Goal: Communication & Community: Answer question/provide support

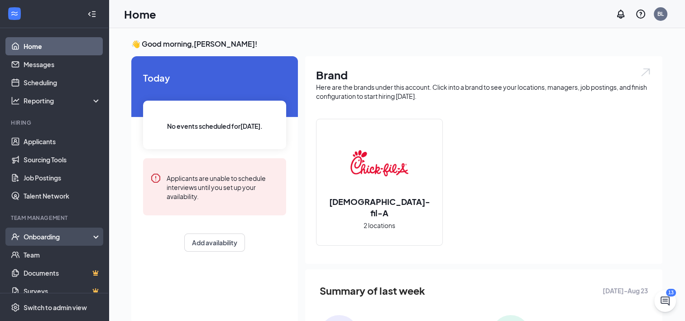
click at [55, 235] on div "Onboarding" at bounding box center [59, 236] width 70 height 9
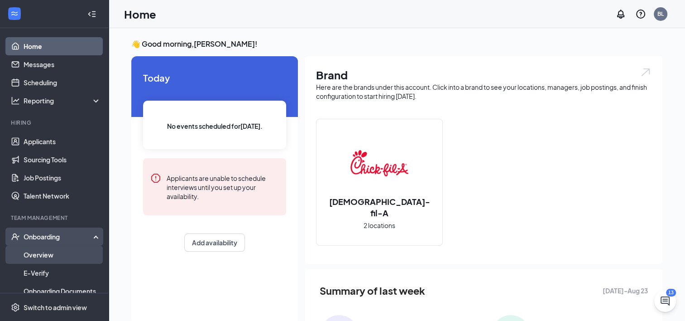
click at [42, 254] on link "Overview" at bounding box center [62, 254] width 77 height 18
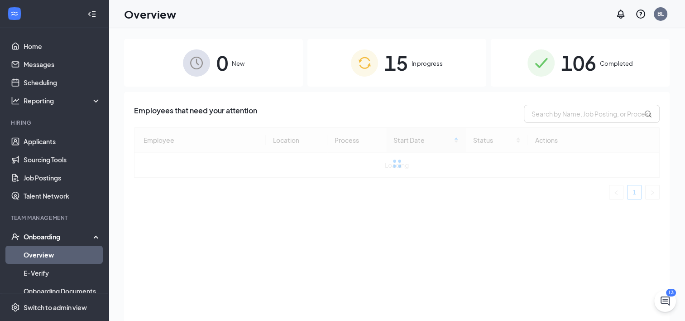
click at [395, 66] on span "15" at bounding box center [396, 62] width 24 height 31
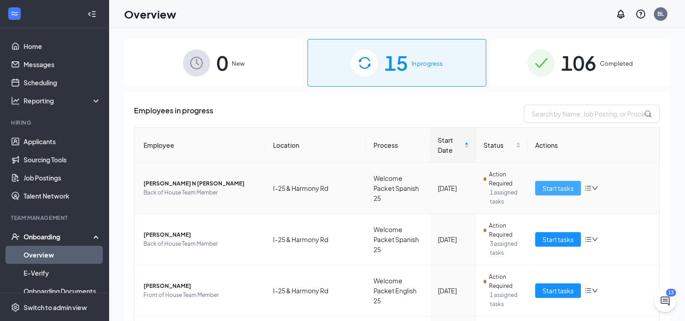
click at [557, 183] on span "Start tasks" at bounding box center [557, 188] width 31 height 10
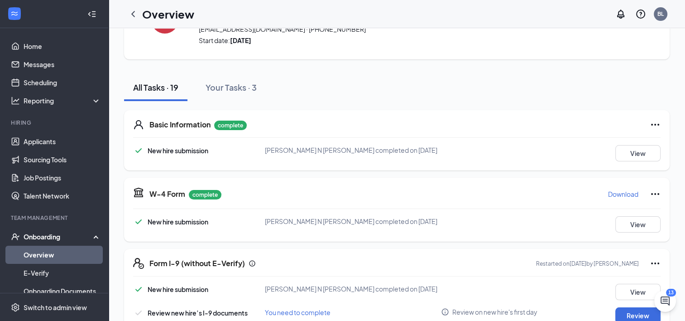
scroll to position [181, 0]
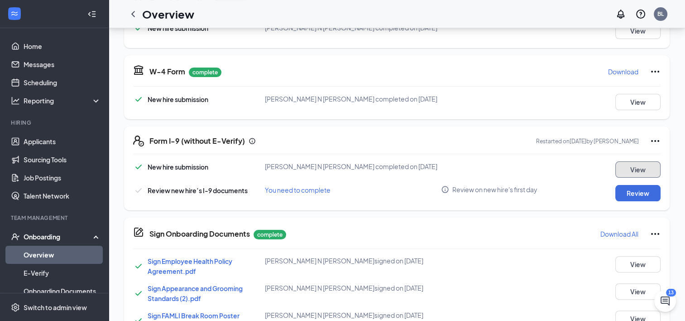
click at [639, 172] on button "View" at bounding box center [637, 169] width 45 height 16
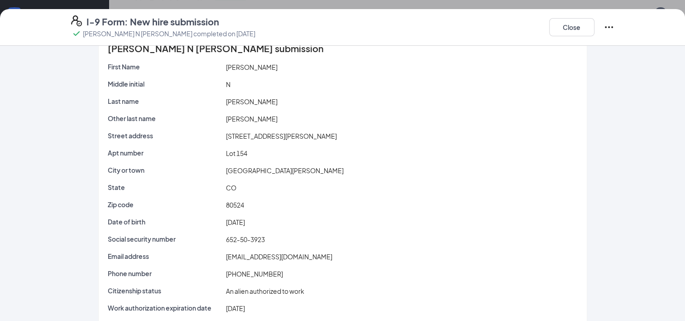
scroll to position [0, 0]
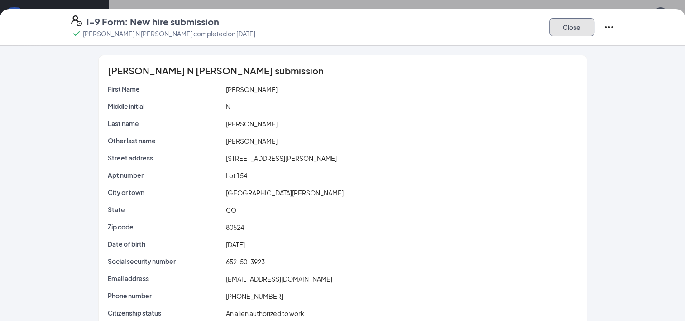
drag, startPoint x: 576, startPoint y: 26, endPoint x: 570, endPoint y: 71, distance: 44.9
click at [576, 27] on button "Close" at bounding box center [571, 27] width 45 height 18
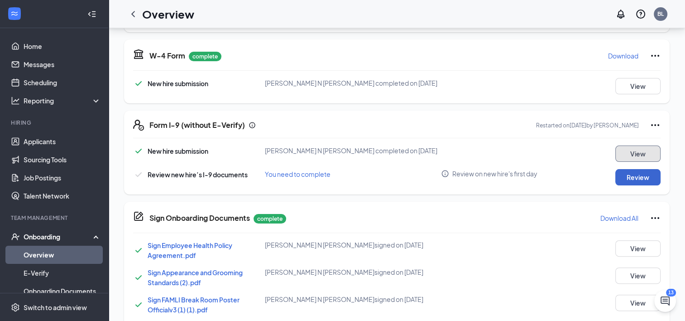
scroll to position [181, 0]
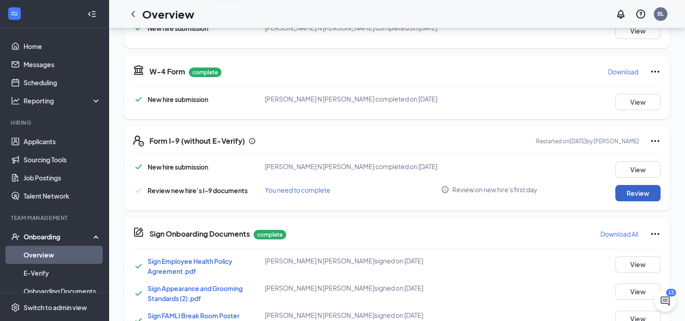
click at [643, 201] on button "Review" at bounding box center [637, 193] width 45 height 16
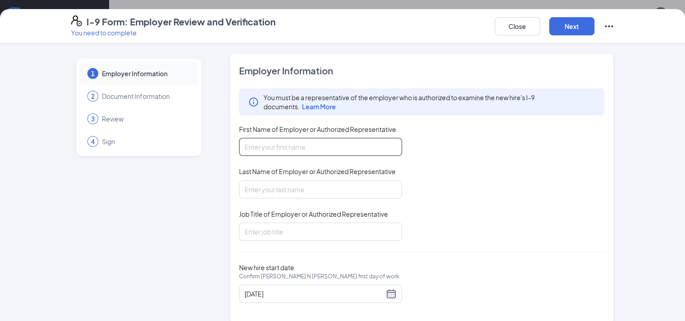
click at [263, 148] on input "First Name of Employer or Authorized Representative" at bounding box center [320, 147] width 163 height 18
type input "Brenda"
type input "Lalka"
type input "Human Resources"
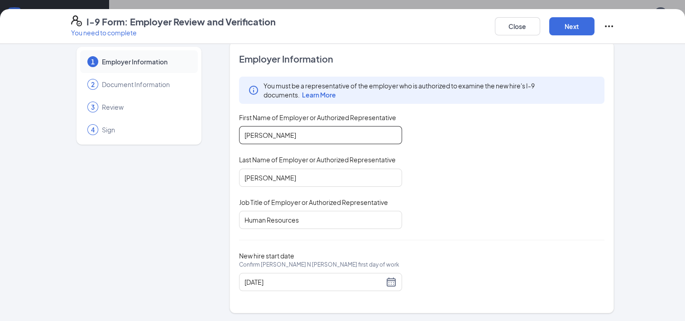
scroll to position [272, 0]
click at [578, 28] on button "Next" at bounding box center [571, 26] width 45 height 18
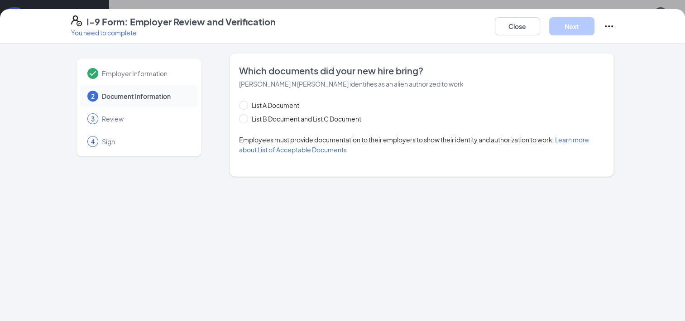
scroll to position [0, 0]
click at [244, 104] on input "List A Document" at bounding box center [242, 104] width 6 height 6
radio input "true"
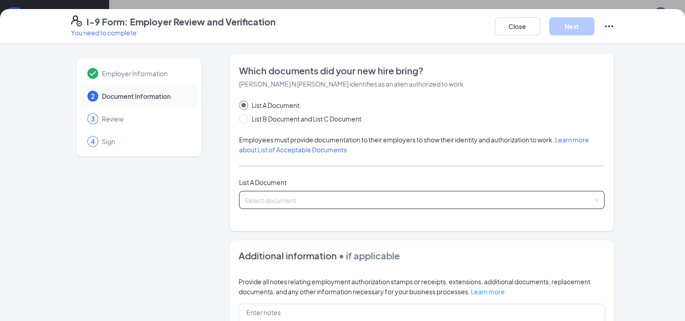
click at [300, 201] on input "search" at bounding box center [418, 198] width 349 height 14
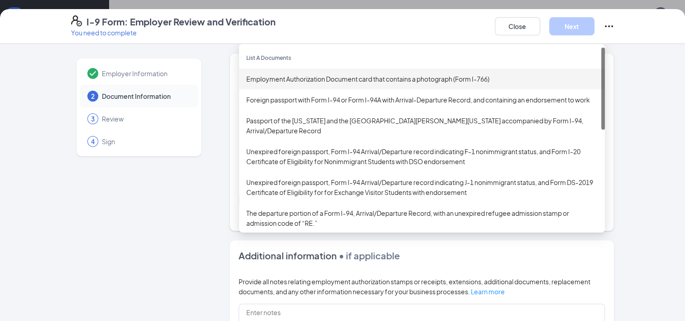
click at [316, 79] on div "Employment Authorization Document card that contains a photograph (Form I-766)" at bounding box center [421, 79] width 351 height 10
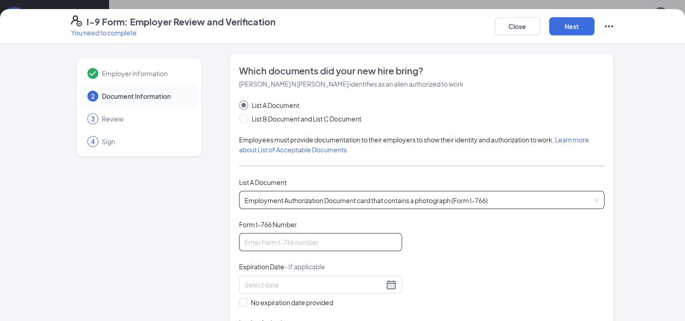
click at [254, 250] on input "Form I-766 Number" at bounding box center [320, 242] width 163 height 18
type input "LIN2226951209"
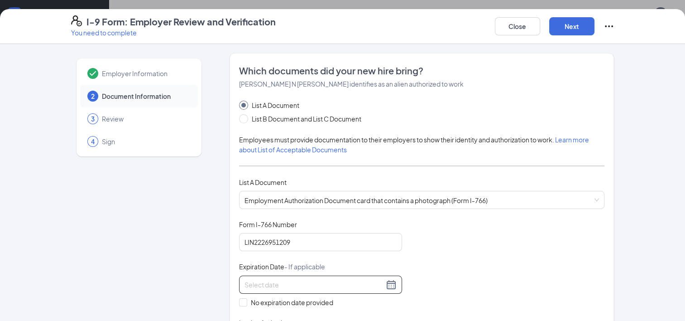
click at [263, 281] on input at bounding box center [313, 284] width 139 height 10
click at [389, 284] on div at bounding box center [320, 284] width 152 height 11
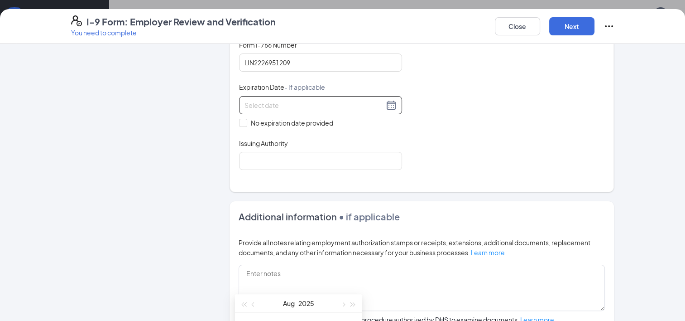
scroll to position [181, 0]
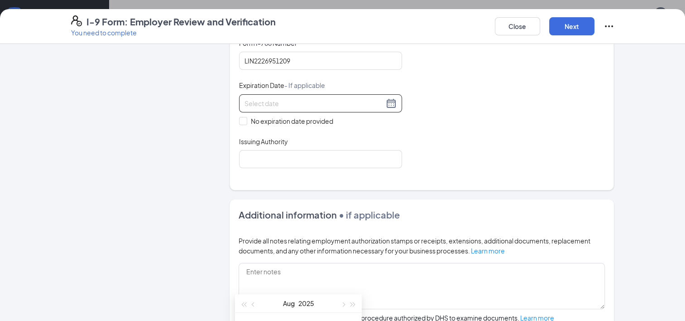
click at [388, 101] on div at bounding box center [320, 103] width 152 height 11
drag, startPoint x: 353, startPoint y: 156, endPoint x: 364, endPoint y: 136, distance: 22.7
click at [353, 156] on input "Issuing Authority" at bounding box center [320, 159] width 163 height 18
click at [390, 103] on div at bounding box center [320, 103] width 152 height 11
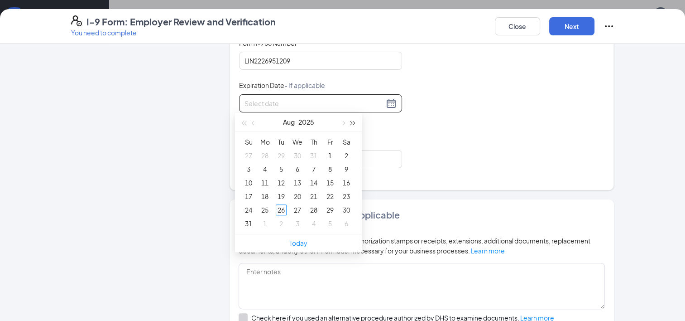
click at [351, 121] on span "button" at bounding box center [353, 123] width 5 height 5
click at [254, 122] on span "button" at bounding box center [254, 123] width 5 height 5
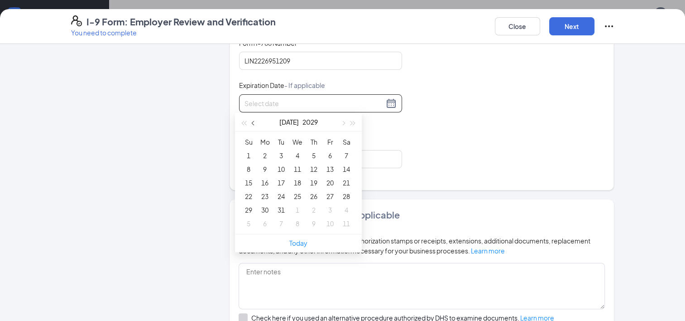
click at [254, 122] on span "button" at bounding box center [254, 123] width 5 height 5
click at [255, 122] on span "button" at bounding box center [254, 123] width 5 height 5
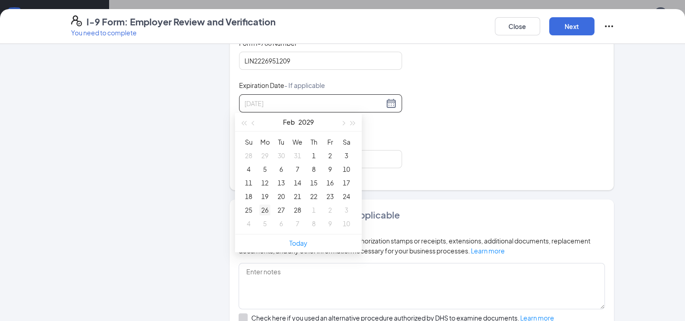
type input "02/26/2029"
click at [264, 206] on div "26" at bounding box center [264, 209] width 11 height 11
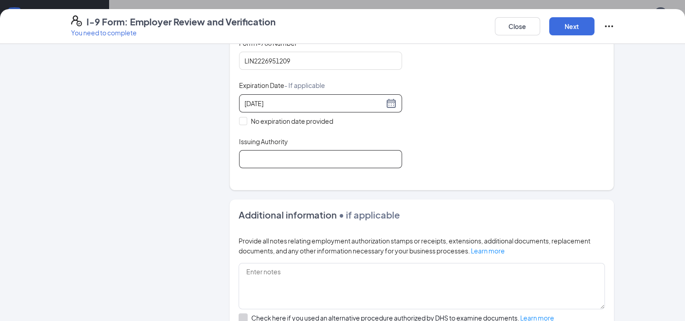
click at [331, 158] on input "Issuing Authority" at bounding box center [320, 159] width 163 height 18
type input "The United States of America"
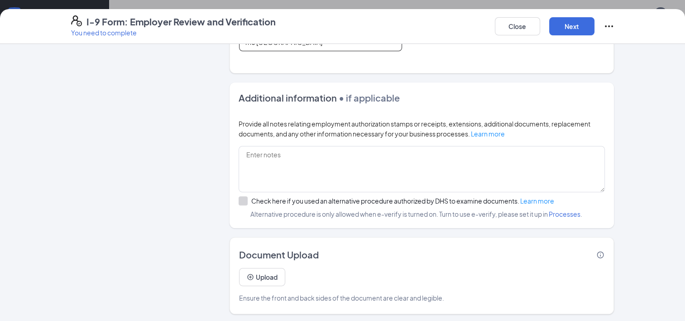
scroll to position [272, 0]
click at [247, 154] on textarea at bounding box center [422, 169] width 367 height 46
type textarea "d"
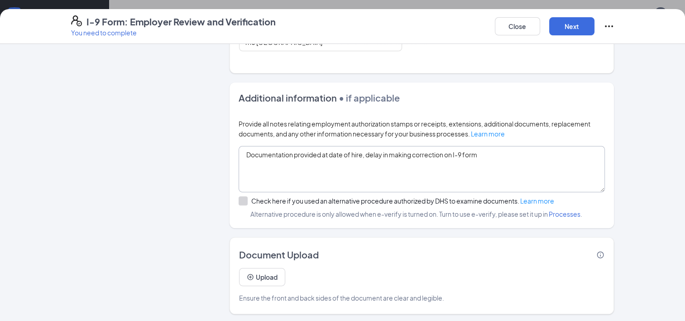
scroll to position [317, 0]
type textarea "Documentation provided at date of hire, delay in making correction on I-9 form"
click at [632, 175] on div "Employer Information 2 Document Information 3 Review 4 Sign Which documents did…" at bounding box center [342, 182] width 685 height 277
click at [259, 273] on button "Upload" at bounding box center [262, 277] width 46 height 18
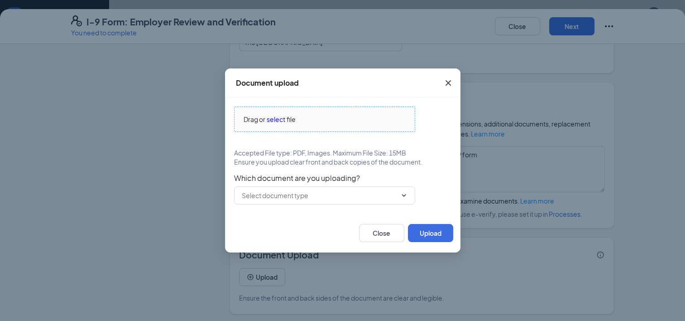
click at [275, 118] on span "select" at bounding box center [276, 119] width 19 height 10
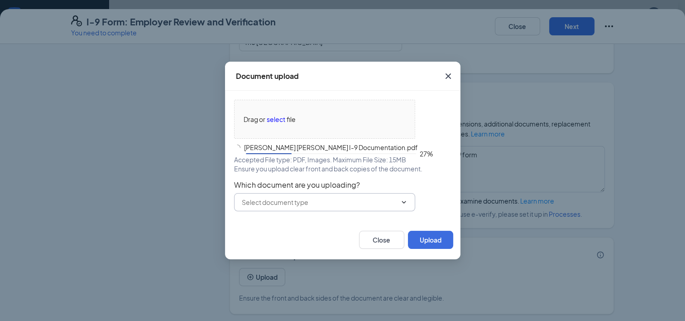
click at [339, 201] on input "text" at bounding box center [319, 202] width 155 height 10
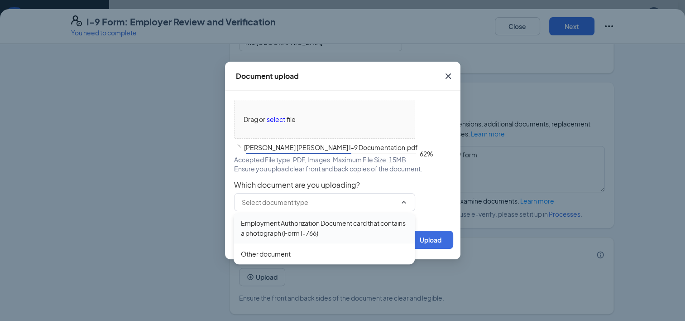
click at [302, 220] on div "Employment Authorization Document card that contains a photograph (Form I-766)" at bounding box center [324, 228] width 167 height 20
type input "Employment Authorization Document card that contains a photograph (Form I-766)"
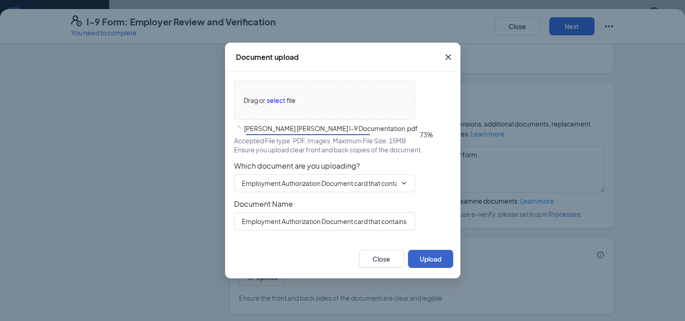
click at [430, 259] on button "Upload" at bounding box center [430, 258] width 45 height 18
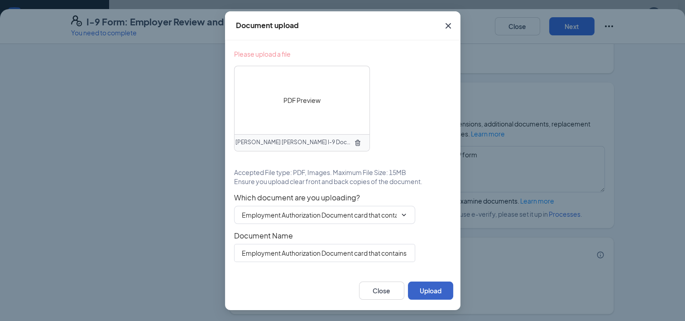
click at [430, 284] on button "Upload" at bounding box center [430, 290] width 45 height 18
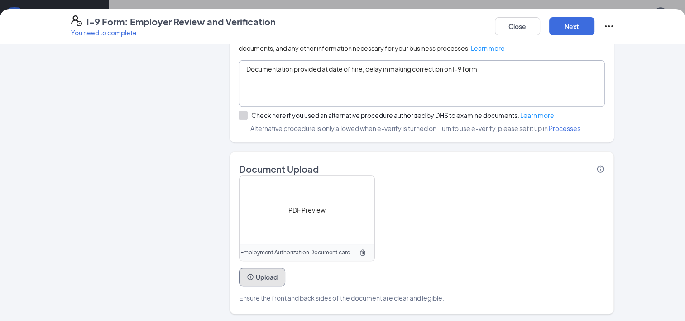
scroll to position [585, 0]
click at [570, 27] on button "Next" at bounding box center [571, 26] width 45 height 18
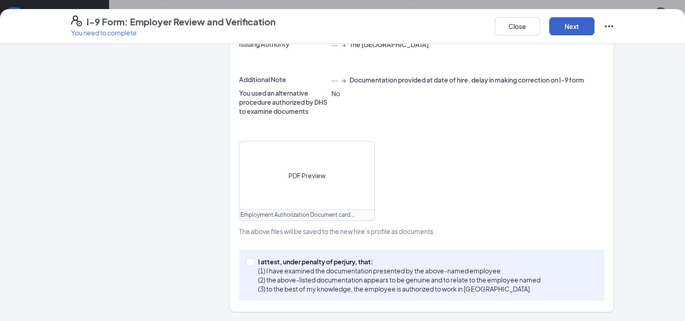
scroll to position [259, 0]
click at [246, 263] on input "I attest, under penalty of perjury, that: (1) I have examined the documentation…" at bounding box center [249, 262] width 6 height 6
checkbox input "true"
click at [572, 28] on button "Next" at bounding box center [571, 26] width 45 height 18
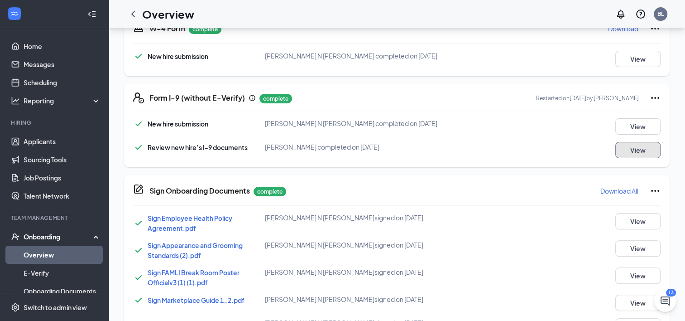
scroll to position [45, 0]
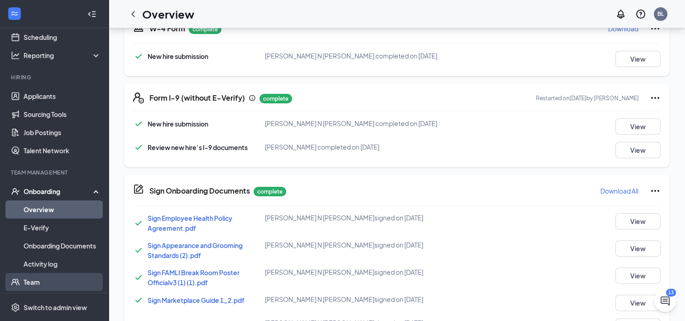
click at [42, 281] on link "Team" at bounding box center [62, 282] width 77 height 18
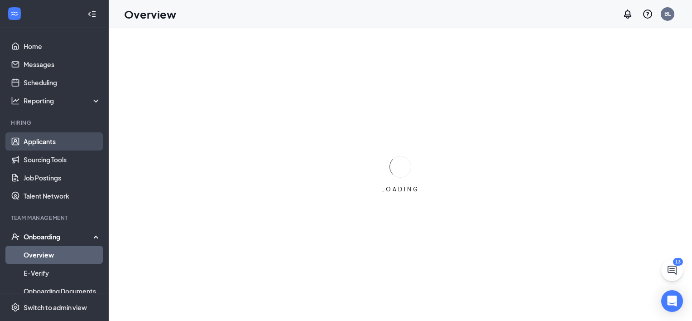
click at [52, 144] on link "Applicants" at bounding box center [62, 141] width 77 height 18
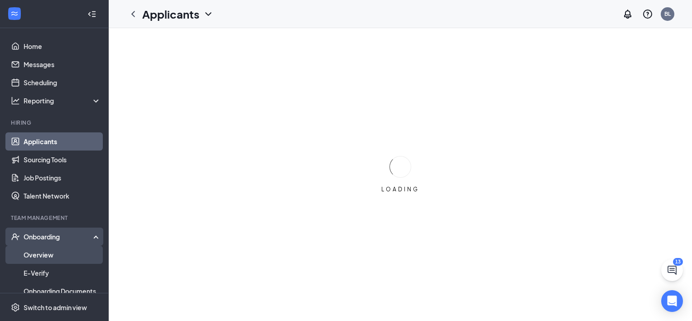
click at [44, 254] on link "Overview" at bounding box center [62, 254] width 77 height 18
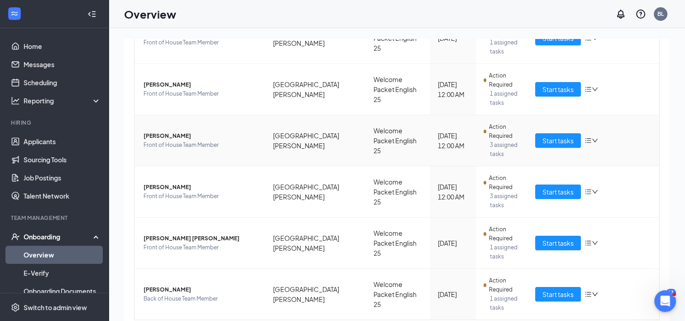
scroll to position [374, 0]
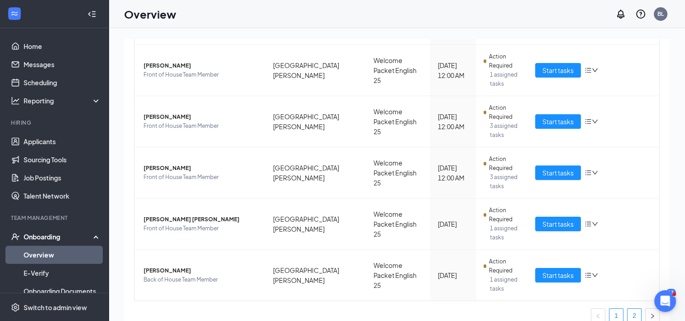
click at [628, 308] on link "2" at bounding box center [635, 315] width 14 height 14
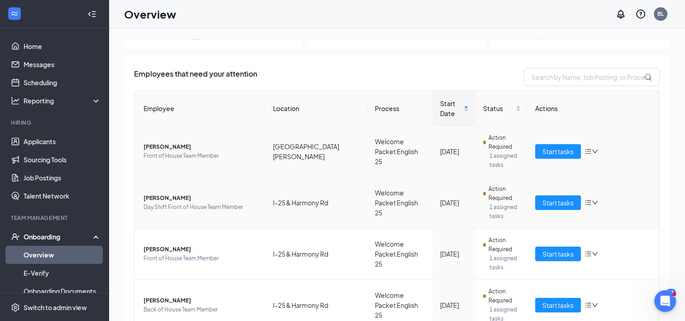
scroll to position [77, 0]
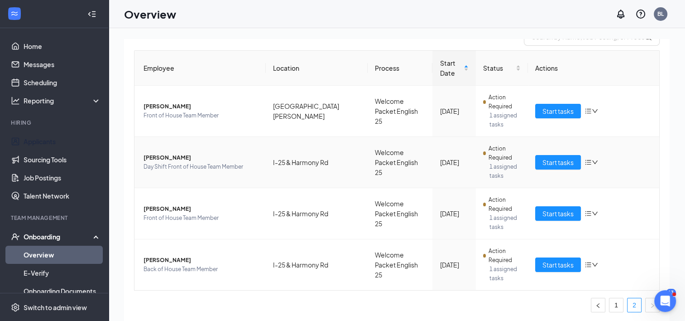
drag, startPoint x: 33, startPoint y: 141, endPoint x: 322, endPoint y: 136, distance: 289.8
click at [33, 141] on link "Applicants" at bounding box center [62, 141] width 77 height 18
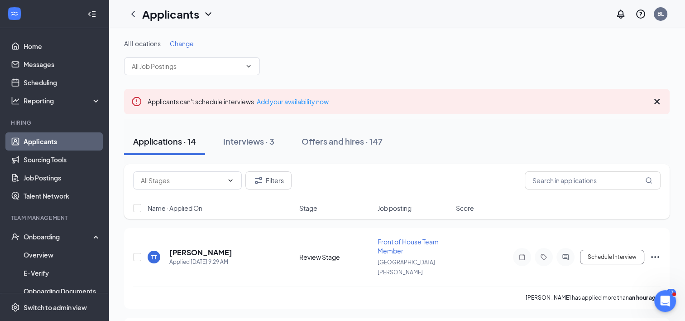
click at [62, 138] on link "Applicants" at bounding box center [62, 141] width 77 height 18
click at [333, 143] on div "Offers and hires · 147" at bounding box center [342, 140] width 81 height 11
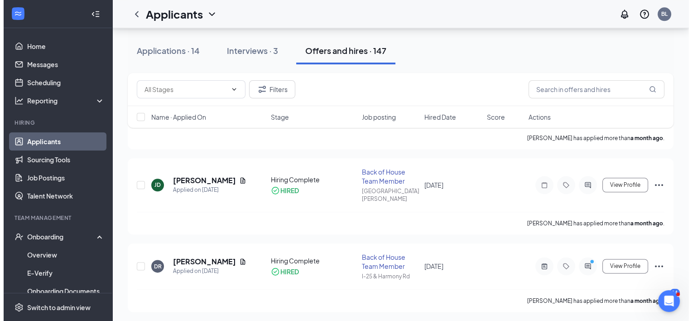
scroll to position [1041, 0]
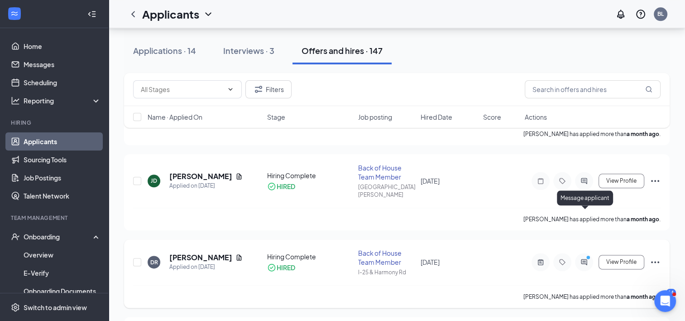
click at [584, 258] on icon "ActiveChat" at bounding box center [584, 261] width 11 height 7
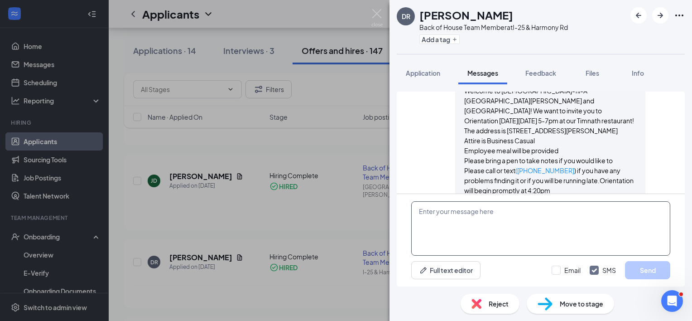
scroll to position [699, 0]
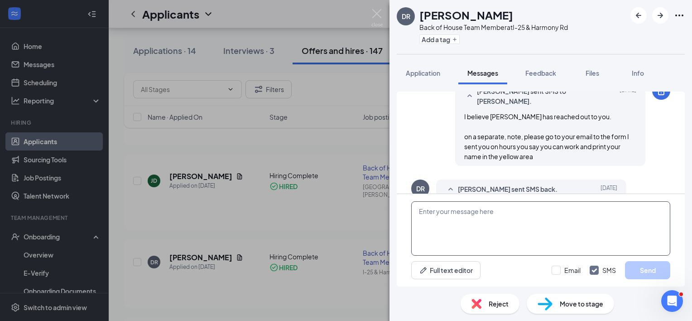
click at [439, 218] on textarea at bounding box center [540, 228] width 259 height 54
click at [558, 272] on input "Email" at bounding box center [565, 269] width 29 height 9
checkbox input "true"
click at [459, 225] on textarea at bounding box center [540, 228] width 259 height 54
click at [440, 215] on textarea at bounding box center [540, 228] width 259 height 54
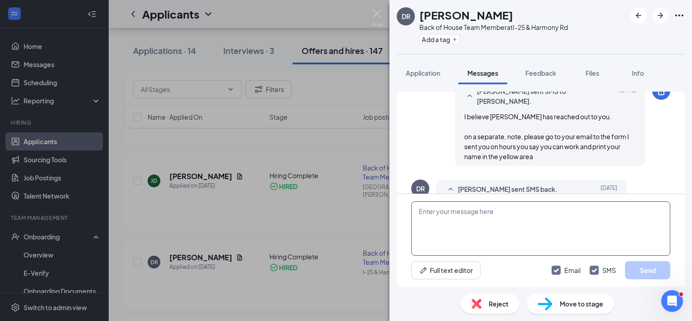
paste textarea "Hello Everyone!! Welcome to [DEMOGRAPHIC_DATA]-fil-A [PERSON_NAME]! We want to …"
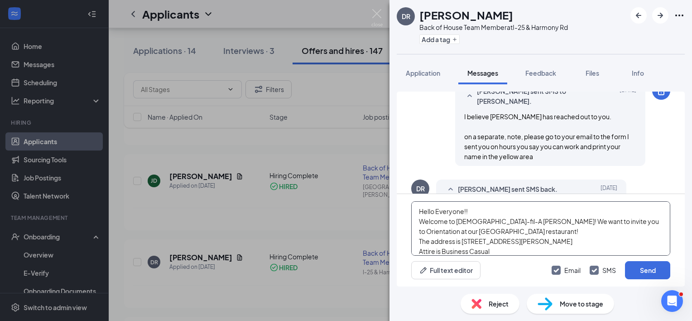
scroll to position [91, 0]
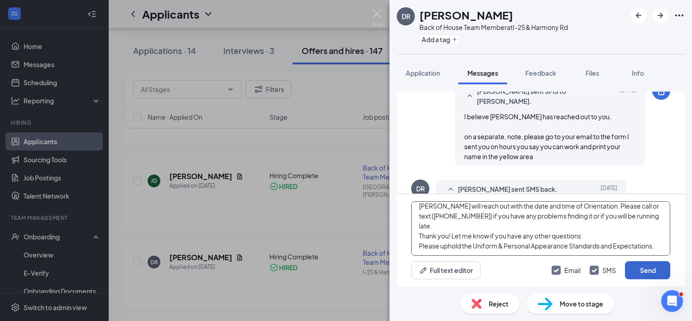
type textarea "Hello Everyone!! Welcome to [DEMOGRAPHIC_DATA]-fil-A [PERSON_NAME]! We want to …"
click at [651, 272] on button "Send" at bounding box center [647, 270] width 45 height 18
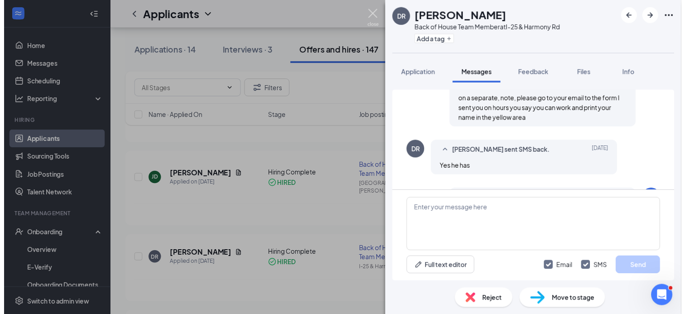
scroll to position [844, 0]
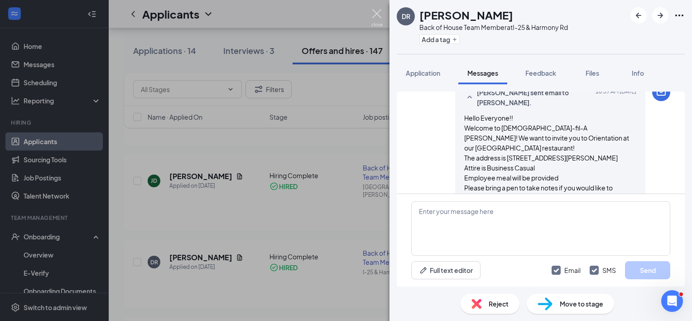
click at [377, 11] on img at bounding box center [376, 18] width 11 height 18
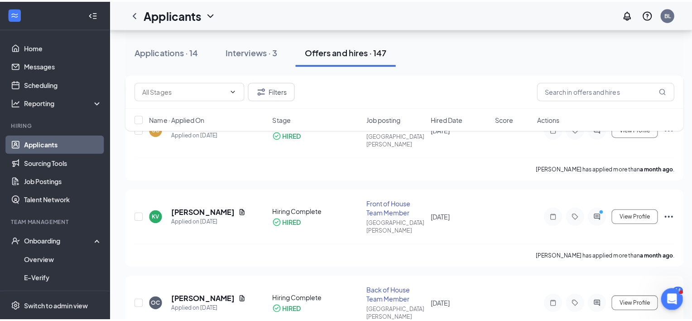
scroll to position [1811, 0]
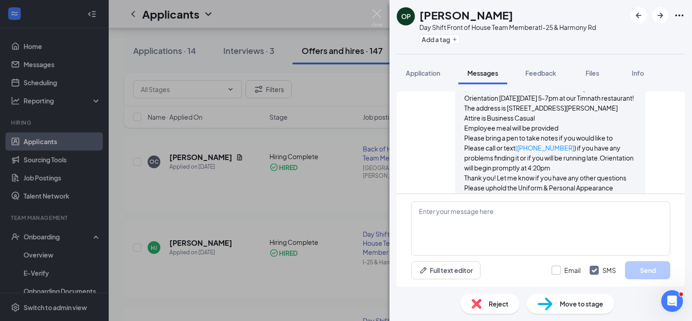
scroll to position [637, 0]
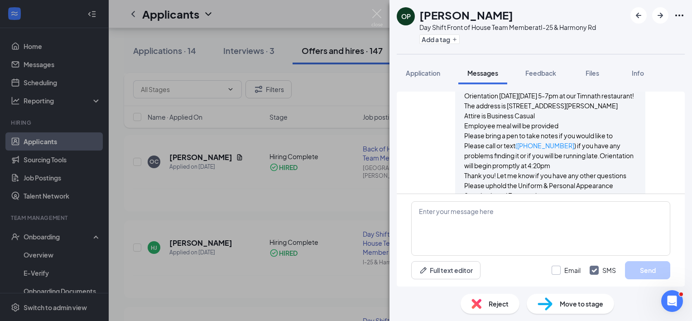
click at [556, 271] on input "Email" at bounding box center [565, 269] width 29 height 9
checkbox input "true"
click at [436, 221] on textarea at bounding box center [540, 228] width 259 height 54
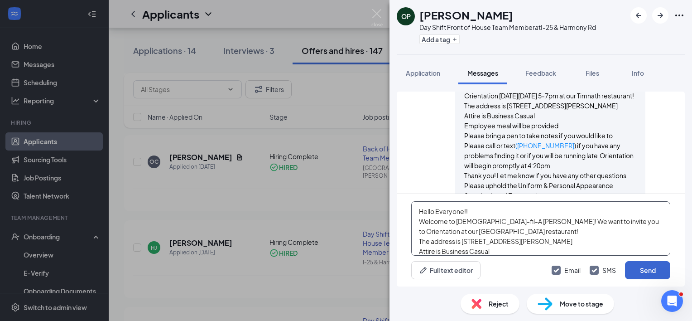
type textarea "Hello Everyone!! Welcome to [DEMOGRAPHIC_DATA]-fil-A [PERSON_NAME]! We want to …"
click at [640, 270] on button "Send" at bounding box center [647, 270] width 45 height 18
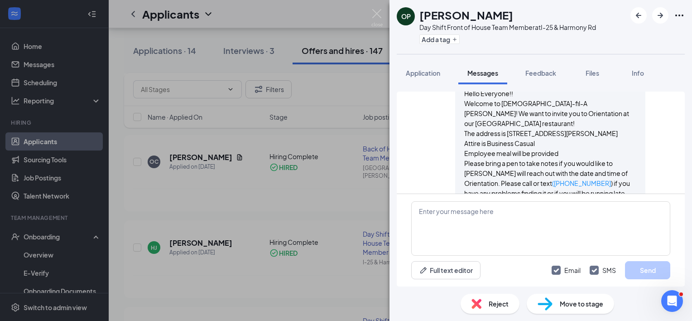
scroll to position [992, 0]
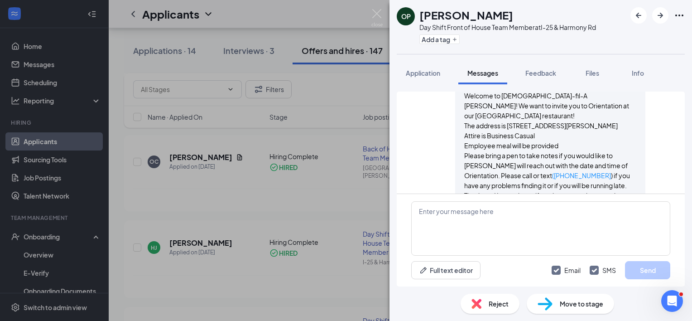
drag, startPoint x: 381, startPoint y: 9, endPoint x: 381, endPoint y: 250, distance: 241.3
click at [383, 10] on div "OP [PERSON_NAME] Day Shift Front of House Team Member at I-25 & Harmony Rd Add …" at bounding box center [346, 160] width 692 height 321
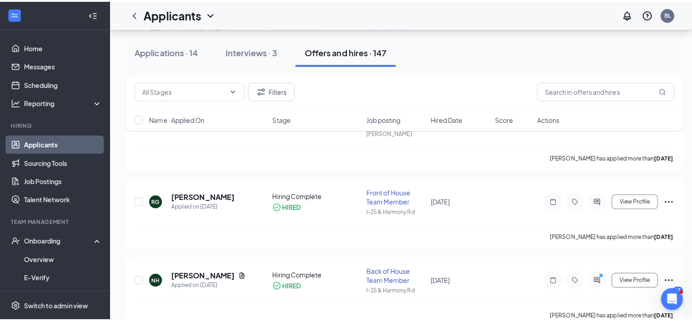
scroll to position [498, 0]
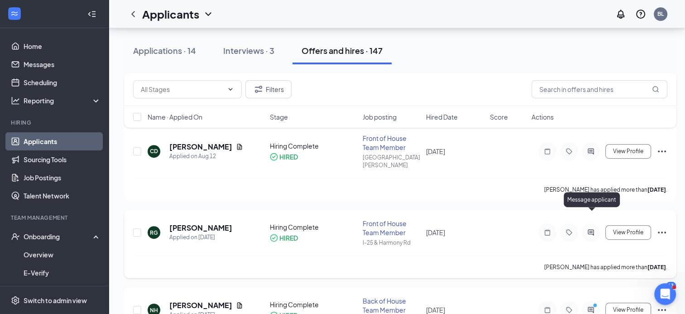
click at [590, 230] on icon "ActiveChat" at bounding box center [591, 233] width 6 height 6
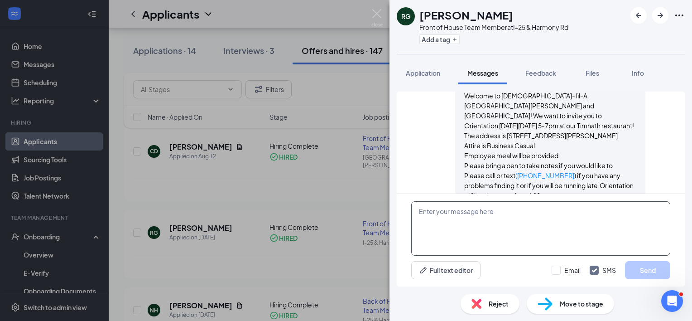
scroll to position [506, 0]
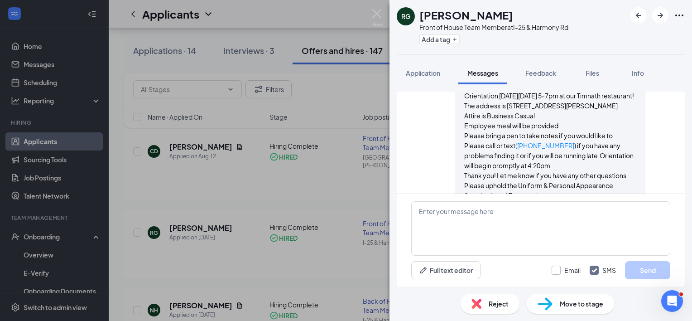
click at [560, 268] on input "Email" at bounding box center [565, 269] width 29 height 9
checkbox input "true"
click at [447, 219] on textarea at bounding box center [540, 228] width 259 height 54
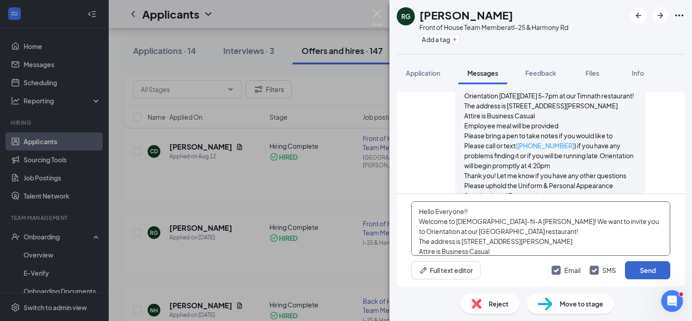
type textarea "Hello Everyone!! Welcome to [DEMOGRAPHIC_DATA]-fil-A [PERSON_NAME]! We want to …"
click at [651, 268] on button "Send" at bounding box center [647, 270] width 45 height 18
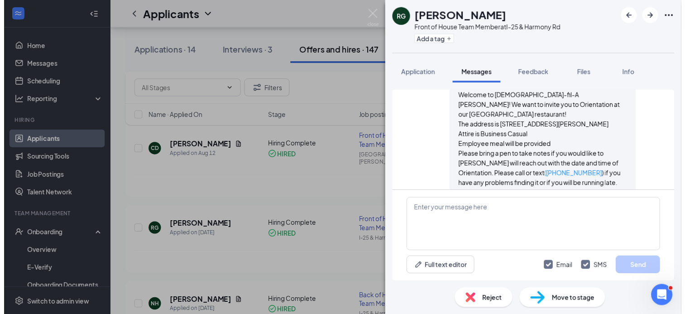
scroll to position [861, 0]
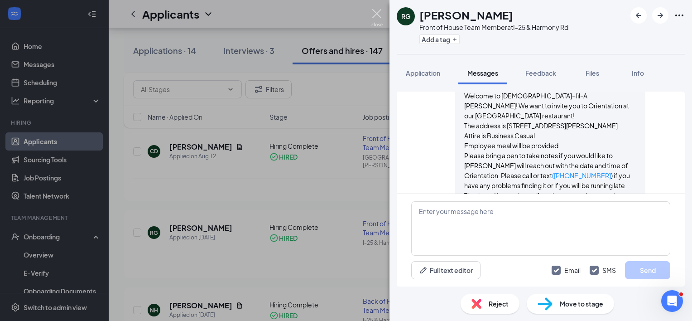
click at [375, 14] on img at bounding box center [376, 18] width 11 height 18
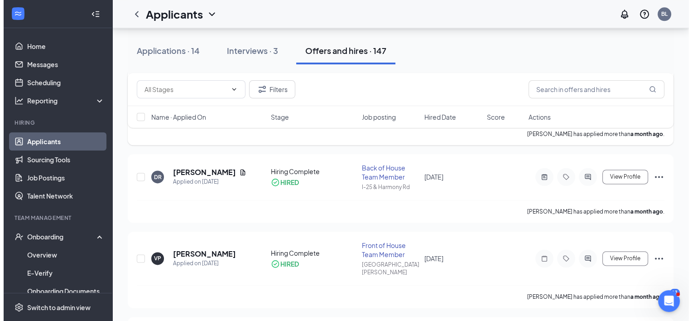
scroll to position [1132, 0]
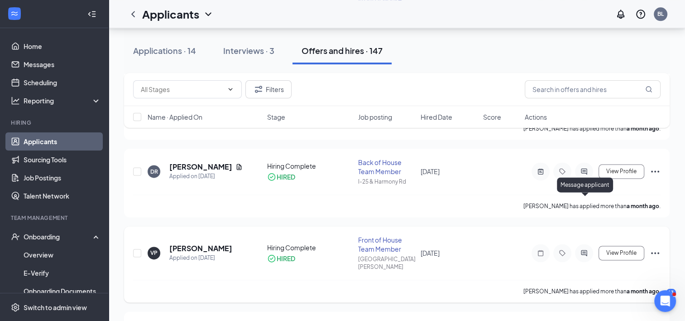
click at [582, 249] on icon "ActiveChat" at bounding box center [584, 252] width 11 height 7
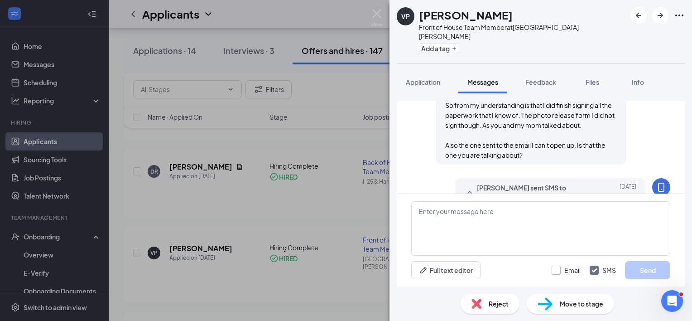
scroll to position [696, 0]
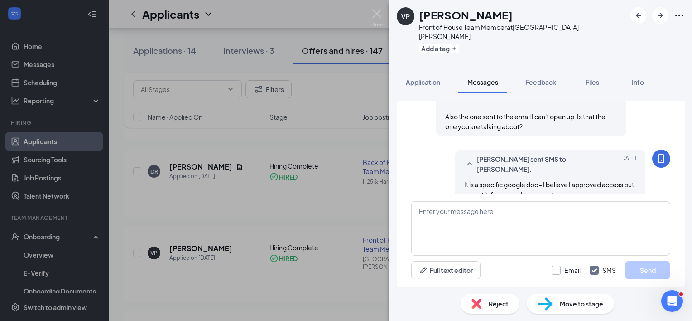
click at [558, 272] on input "Email" at bounding box center [565, 269] width 29 height 9
checkbox input "true"
click at [436, 214] on textarea at bounding box center [540, 228] width 259 height 54
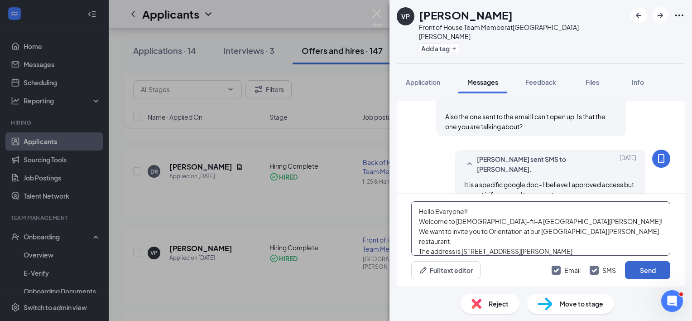
type textarea "Hello Everyone!! Welcome to [DEMOGRAPHIC_DATA]-fil-A [GEOGRAPHIC_DATA][PERSON_N…"
click at [645, 273] on button "Send" at bounding box center [647, 270] width 45 height 18
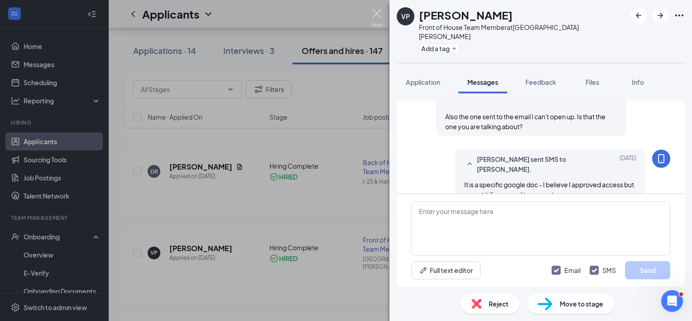
click at [373, 14] on img at bounding box center [376, 18] width 11 height 18
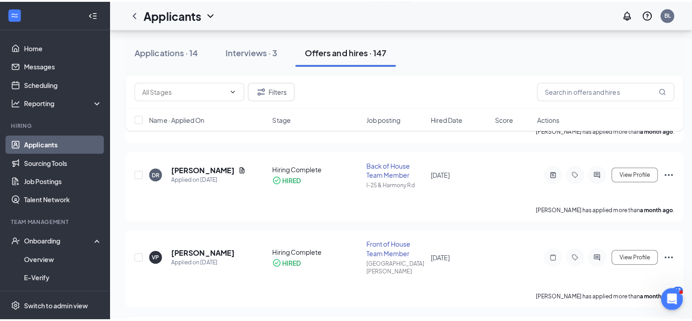
scroll to position [996, 0]
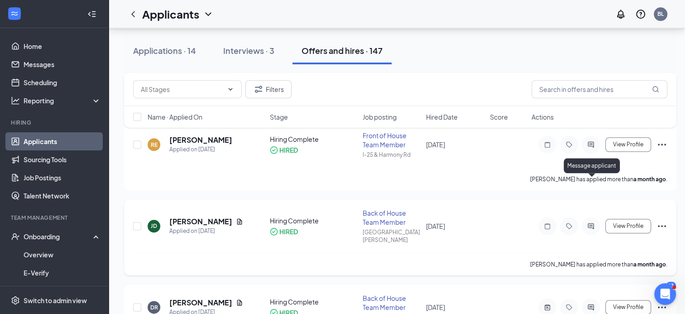
click at [592, 222] on icon "ActiveChat" at bounding box center [590, 225] width 11 height 7
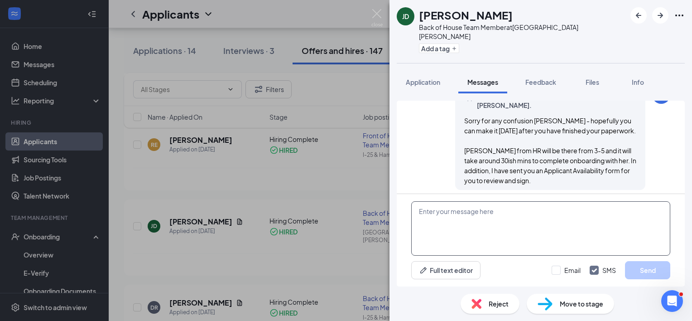
scroll to position [369, 0]
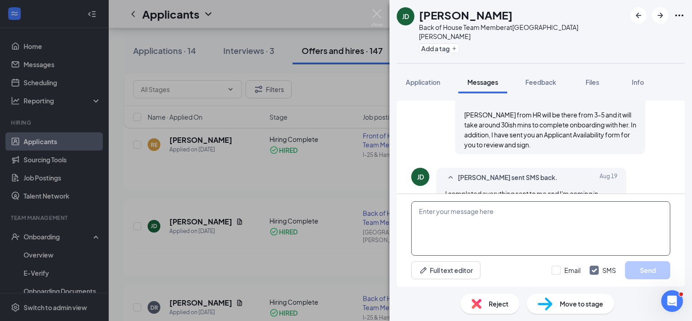
click at [432, 211] on textarea at bounding box center [540, 228] width 259 height 54
click at [557, 271] on input "Email" at bounding box center [565, 269] width 29 height 9
checkbox input "true"
click at [451, 217] on textarea at bounding box center [540, 228] width 259 height 54
paste textarea "Hello Everyone!! Welcome to [DEMOGRAPHIC_DATA]-fil-A [GEOGRAPHIC_DATA][PERSON_N…"
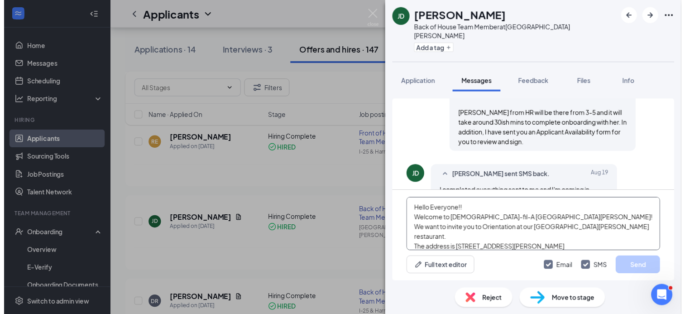
scroll to position [69, 0]
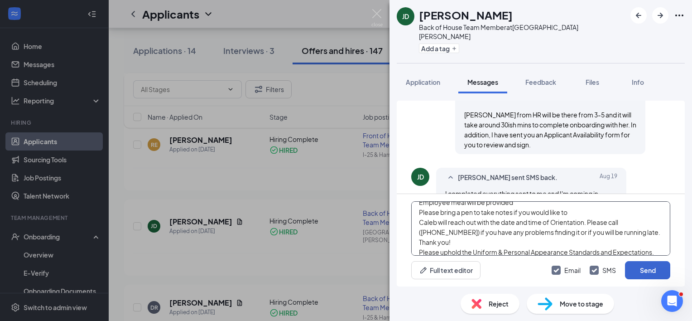
type textarea "Hello Everyone!! Welcome to [DEMOGRAPHIC_DATA]-fil-A [GEOGRAPHIC_DATA][PERSON_N…"
click at [649, 272] on button "Send" at bounding box center [647, 270] width 45 height 18
click at [380, 12] on img at bounding box center [376, 18] width 11 height 18
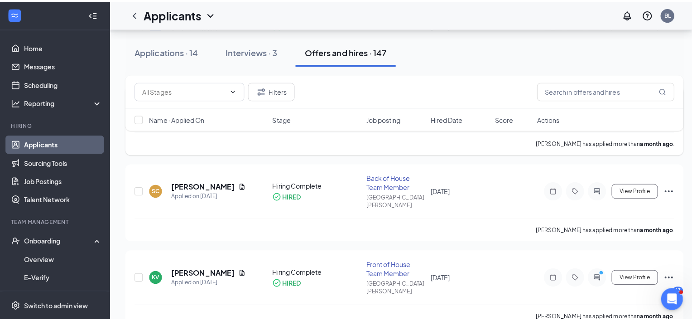
scroll to position [1585, 0]
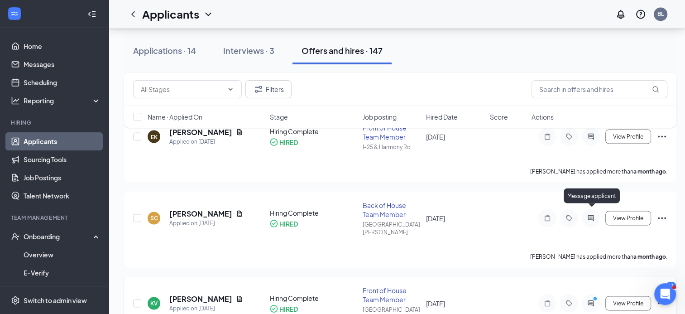
click at [593, 296] on icon "PrimaryDot" at bounding box center [596, 299] width 11 height 7
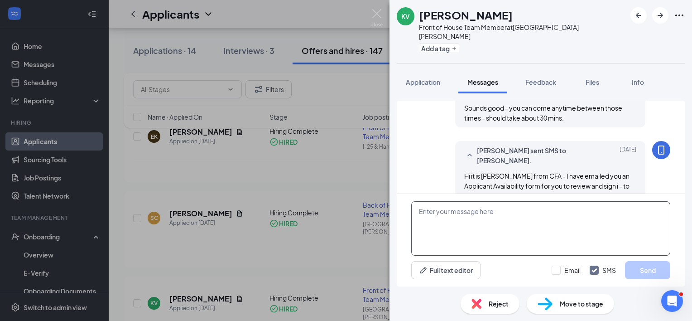
scroll to position [695, 0]
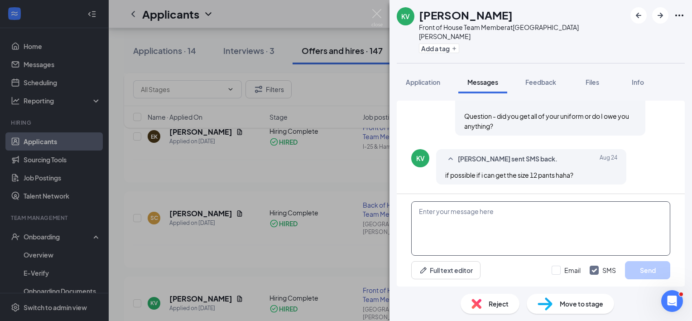
click at [418, 212] on textarea at bounding box center [540, 228] width 259 height 54
paste textarea "Hello Everyone!! Welcome to [DEMOGRAPHIC_DATA]-fil-A [GEOGRAPHIC_DATA][PERSON_N…"
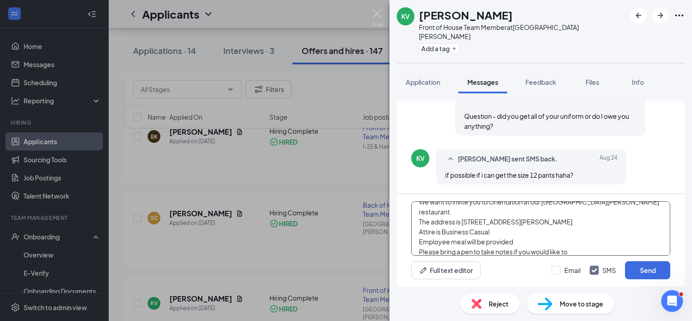
scroll to position [0, 0]
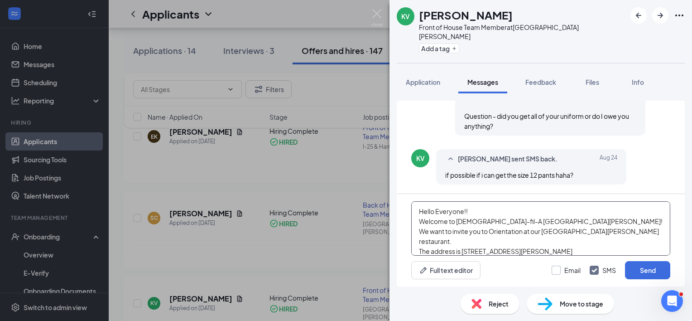
type textarea "Hello Everyone!! Welcome to [DEMOGRAPHIC_DATA]-fil-A [GEOGRAPHIC_DATA][PERSON_N…"
click at [557, 268] on input "Email" at bounding box center [565, 269] width 29 height 9
checkbox input "true"
click at [646, 270] on button "Send" at bounding box center [647, 270] width 45 height 18
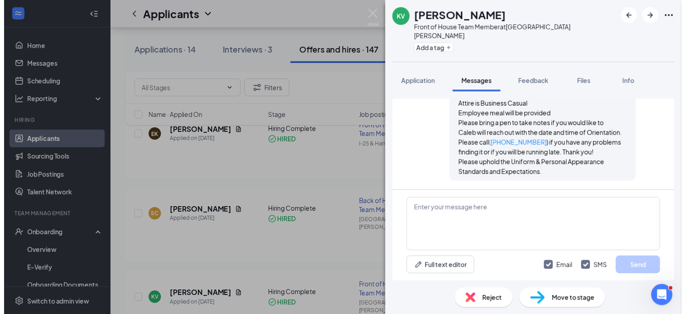
scroll to position [1050, 0]
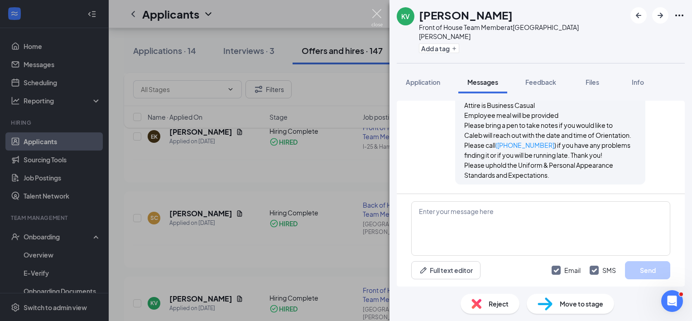
click at [377, 15] on img at bounding box center [376, 18] width 11 height 18
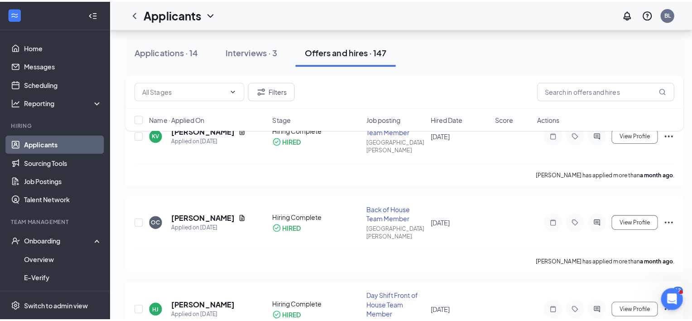
scroll to position [1811, 0]
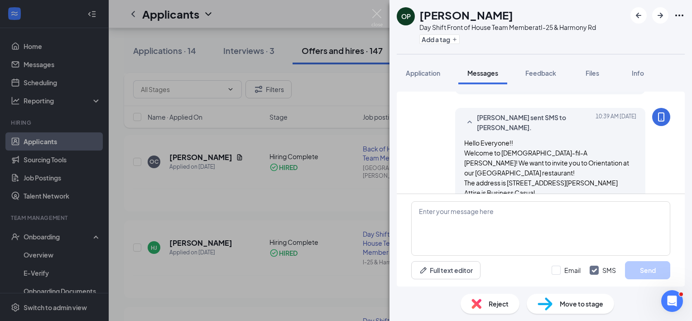
scroll to position [966, 0]
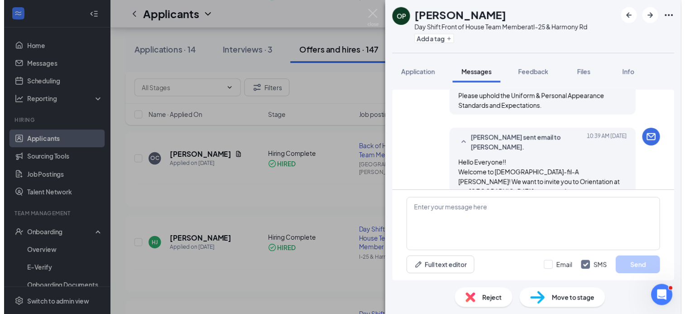
scroll to position [695, 0]
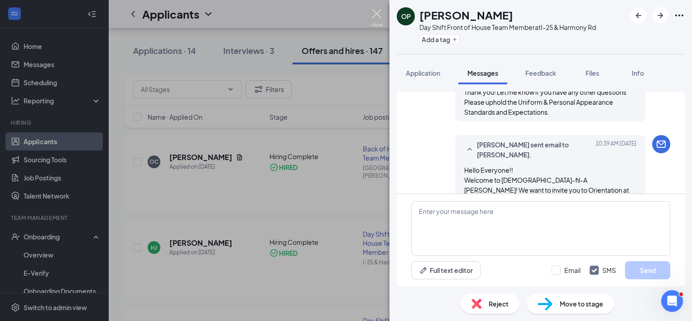
click at [376, 16] on img at bounding box center [376, 18] width 11 height 18
